Goal: Navigation & Orientation: Find specific page/section

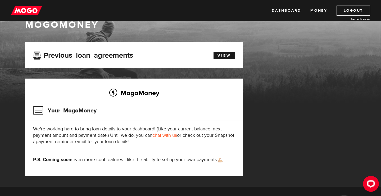
scroll to position [16, 0]
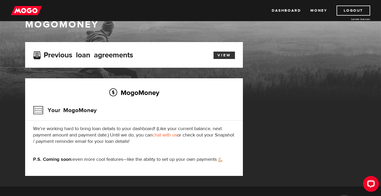
click at [223, 56] on link "View" at bounding box center [223, 55] width 21 height 7
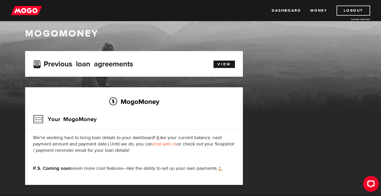
scroll to position [13, 0]
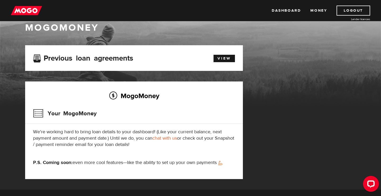
click at [26, 9] on img at bounding box center [26, 11] width 31 height 10
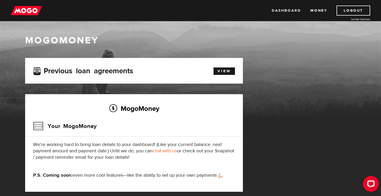
click at [281, 9] on link "Dashboard" at bounding box center [286, 11] width 29 height 10
click at [222, 70] on link "View" at bounding box center [223, 70] width 21 height 7
